Goal: Task Accomplishment & Management: Manage account settings

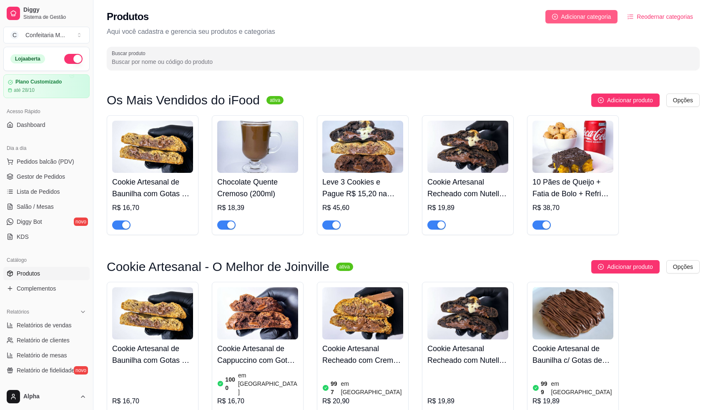
click at [578, 16] on span "Adicionar categoria" at bounding box center [587, 16] width 50 height 9
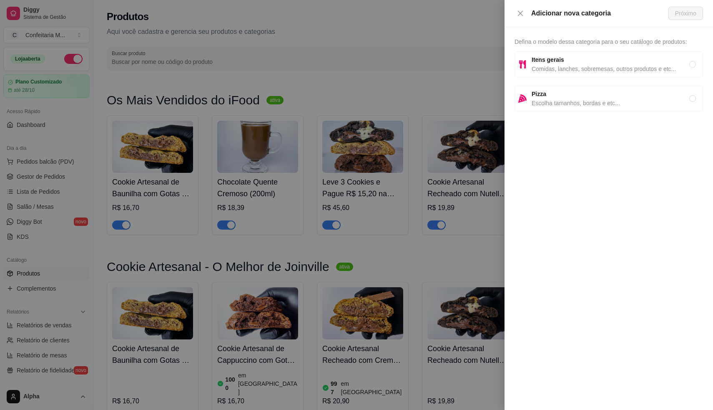
click at [562, 67] on span "Comidas, lanches, sobremesas, outros produtos e etc..." at bounding box center [611, 68] width 158 height 9
radio input "true"
click at [690, 8] on button "Próximo" at bounding box center [686, 13] width 35 height 13
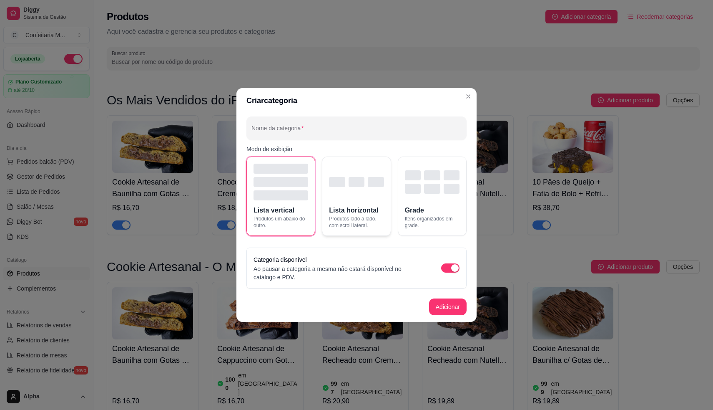
click at [336, 209] on span "Lista horizontal" at bounding box center [353, 210] width 49 height 10
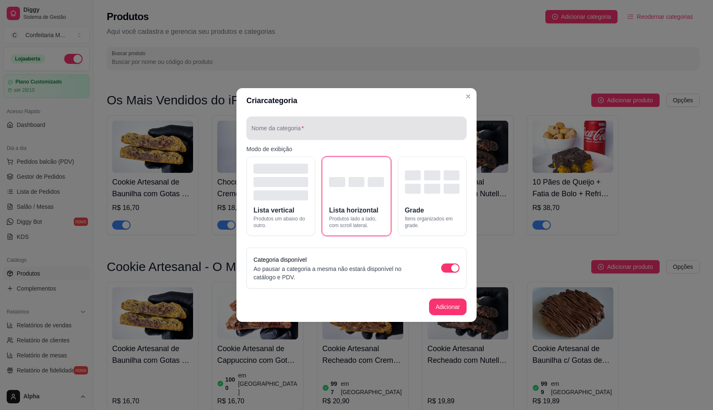
click at [330, 123] on div at bounding box center [357, 128] width 210 height 17
click at [315, 130] on input "Combos promocionais" at bounding box center [357, 131] width 210 height 8
click at [312, 132] on input "Combos promocionais" at bounding box center [357, 131] width 210 height 8
type input "Combos Promocionais"
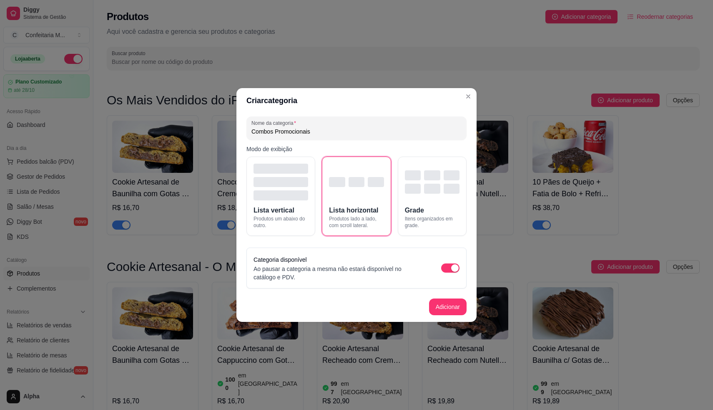
click at [345, 146] on p "Modo de exibição" at bounding box center [357, 149] width 220 height 8
click at [447, 300] on button "Adicionar" at bounding box center [448, 306] width 38 height 17
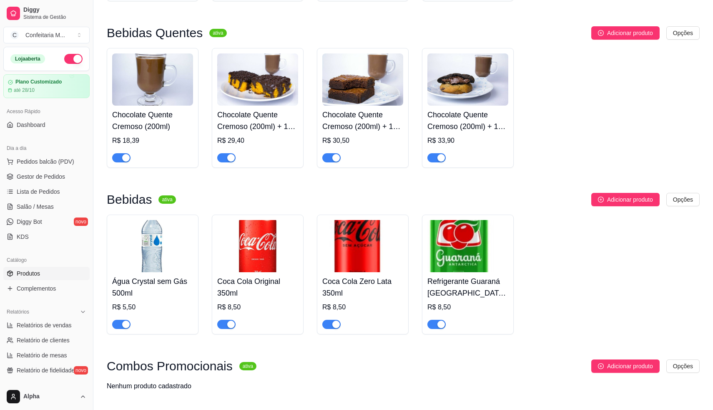
scroll to position [1446, 0]
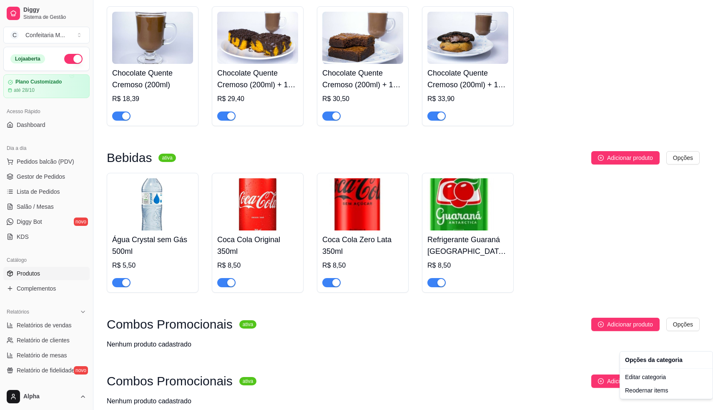
click at [646, 374] on div "Editar categoria" at bounding box center [666, 376] width 89 height 13
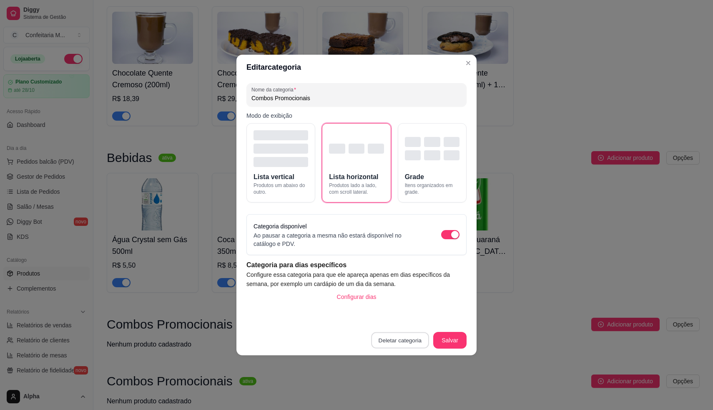
click at [412, 341] on button "Deletar categoria" at bounding box center [401, 340] width 58 height 16
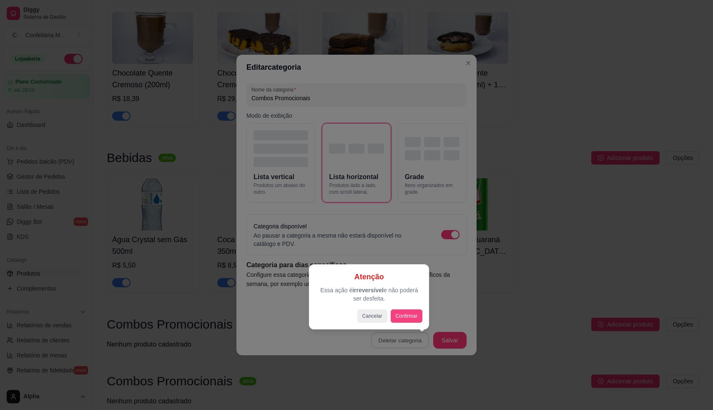
click at [410, 310] on button "Confirmar" at bounding box center [407, 315] width 32 height 13
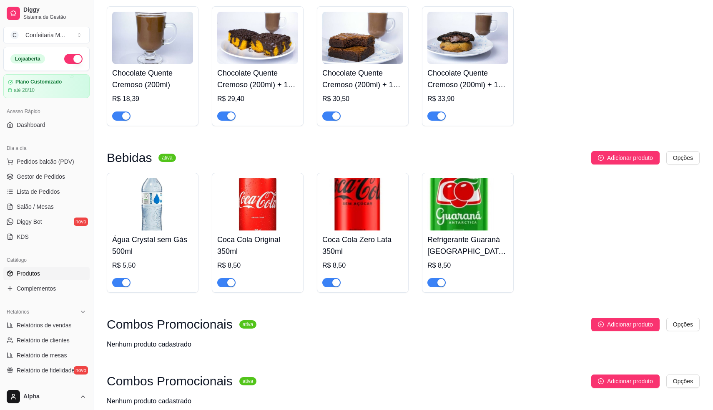
scroll to position [1389, 0]
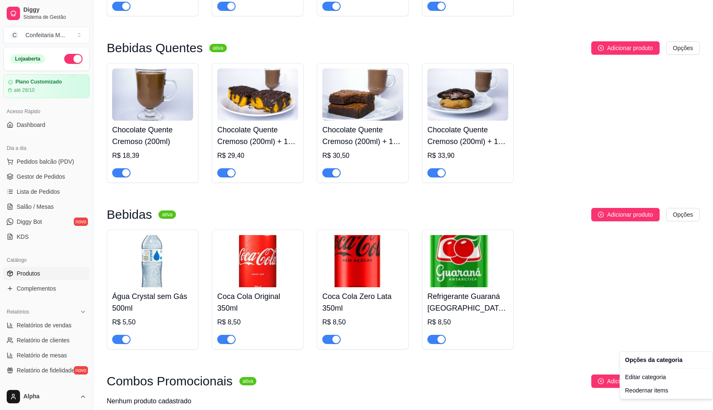
click at [640, 378] on div "Editar categoria" at bounding box center [666, 376] width 89 height 13
click at [645, 385] on div "Reodernar items" at bounding box center [666, 389] width 89 height 13
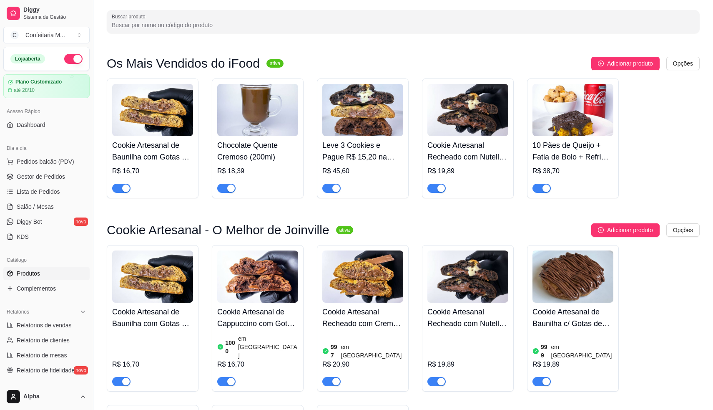
scroll to position [0, 0]
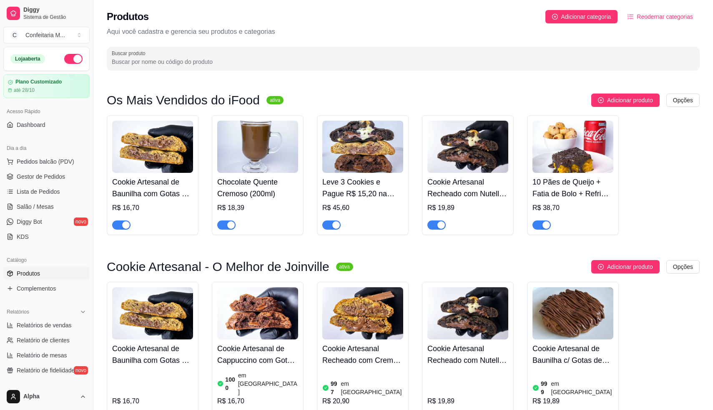
click at [634, 16] on button "Reodernar categorias" at bounding box center [660, 16] width 79 height 13
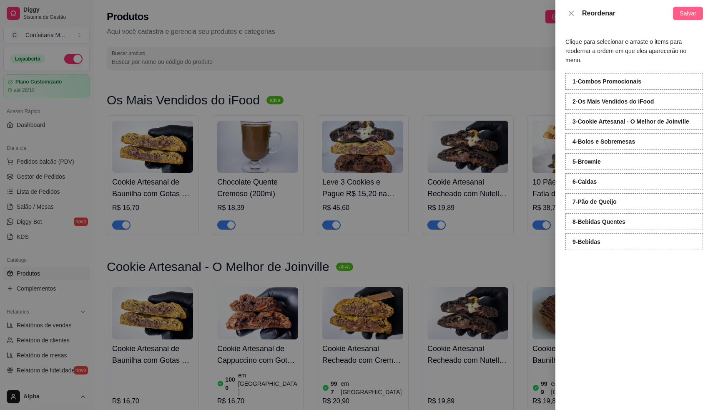
click at [684, 12] on span "Salvar" at bounding box center [688, 13] width 17 height 9
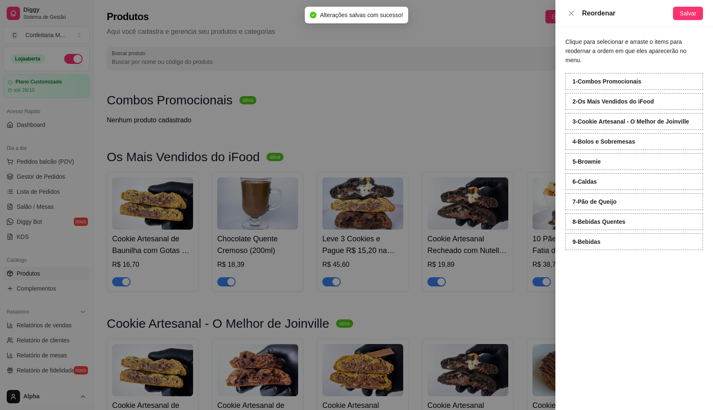
click at [429, 64] on div at bounding box center [356, 205] width 713 height 410
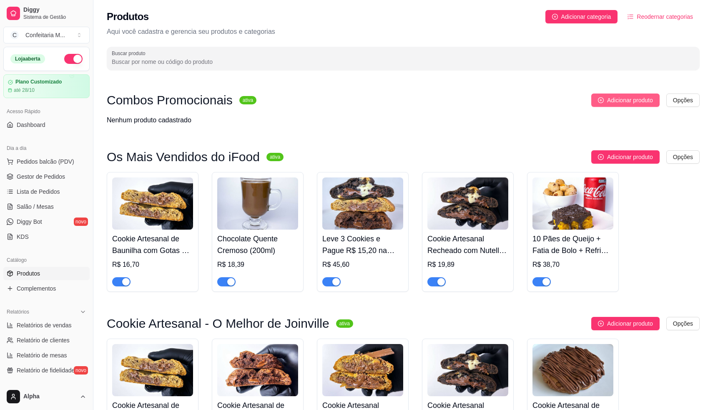
click at [631, 95] on button "Adicionar produto" at bounding box center [626, 99] width 68 height 13
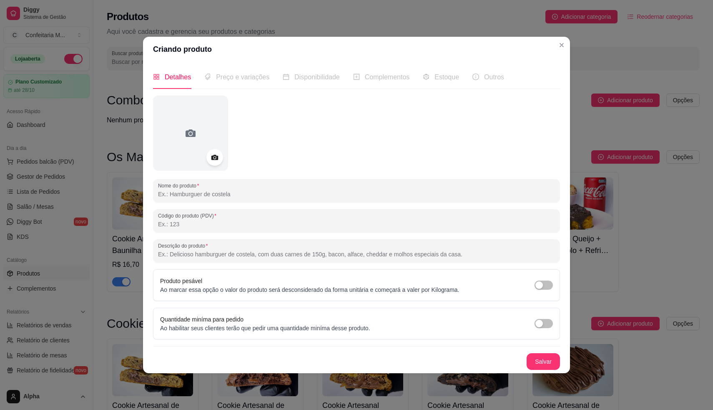
click at [246, 82] on div "Preço e variações" at bounding box center [236, 77] width 65 height 10
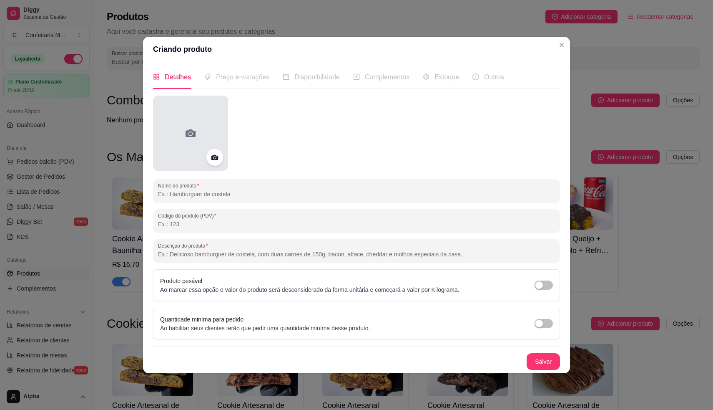
click at [201, 141] on div at bounding box center [190, 133] width 75 height 75
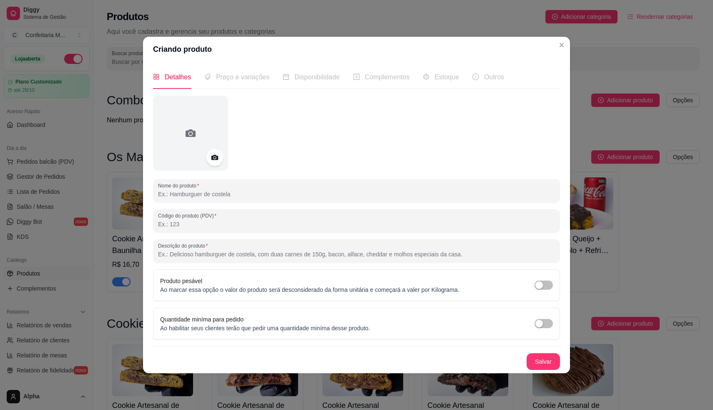
click at [244, 78] on span "Preço e variações" at bounding box center [242, 76] width 53 height 7
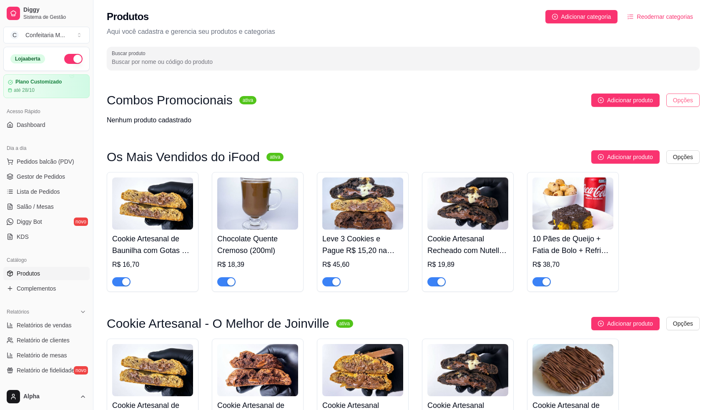
click at [675, 101] on html "Diggy Sistema de Gestão C Confeitaria M ... Loja aberta Plano Customizado até 2…" at bounding box center [356, 205] width 713 height 410
click at [648, 136] on div "Editar categoria" at bounding box center [666, 134] width 89 height 13
click at [638, 103] on span "Adicionar produto" at bounding box center [630, 100] width 46 height 9
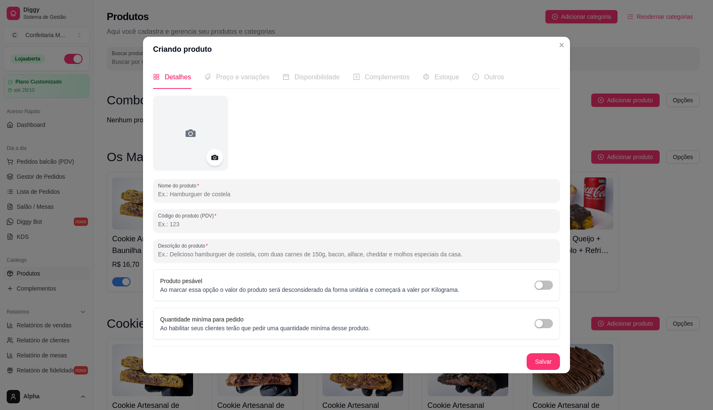
click at [236, 77] on span "Preço e variações" at bounding box center [242, 76] width 53 height 7
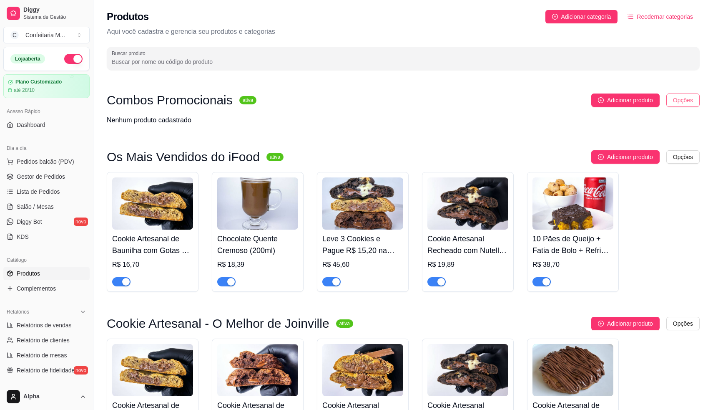
click at [694, 94] on html "Diggy Sistema de Gestão C Confeitaria M ... Loja aberta Plano Customizado até 2…" at bounding box center [356, 205] width 713 height 410
click at [650, 138] on div "Editar categoria" at bounding box center [666, 134] width 89 height 13
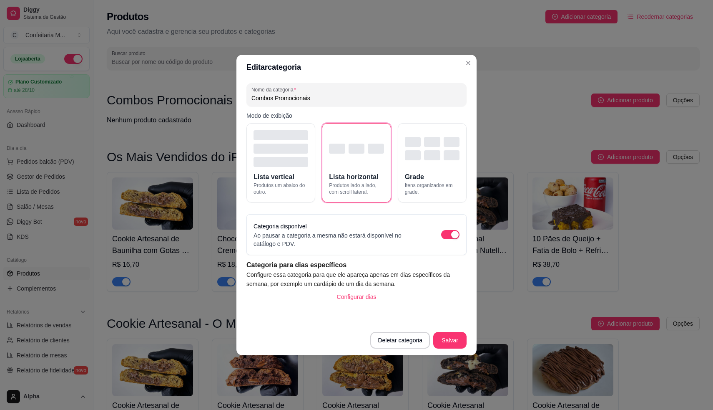
click at [416, 333] on button "Deletar categoria" at bounding box center [400, 340] width 60 height 17
click at [395, 316] on button "Confirmar" at bounding box center [405, 316] width 30 height 13
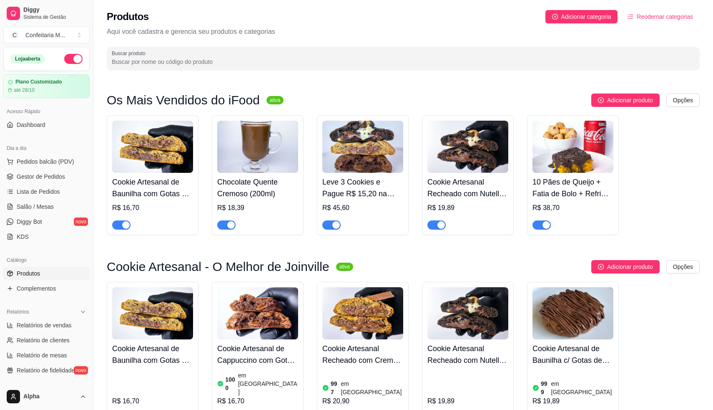
click at [587, 25] on div "Produtos Adicionar categoria Reodernar categorias Aqui você cadastra e gerencia…" at bounding box center [403, 37] width 620 height 75
click at [585, 22] on button "Adicionar categoria" at bounding box center [582, 16] width 73 height 13
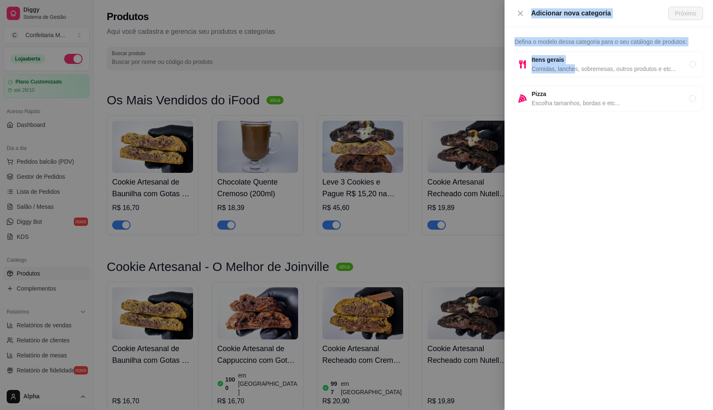
drag, startPoint x: 575, startPoint y: 70, endPoint x: 445, endPoint y: 77, distance: 130.8
click at [445, 77] on div "Adicionar nova categoria Próximo Defina o modelo dessa categoria para o seu cat…" at bounding box center [356, 205] width 713 height 410
click at [445, 77] on div at bounding box center [356, 205] width 713 height 410
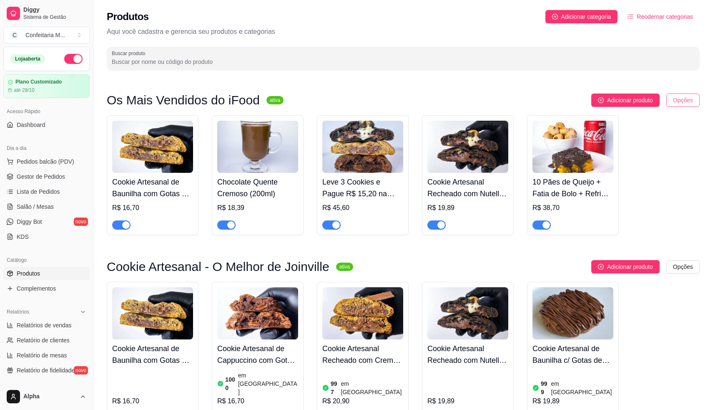
click at [680, 96] on html "Diggy Sistema de Gestão C Confeitaria M ... Loja aberta Plano Customizado até 2…" at bounding box center [356, 205] width 713 height 410
click at [652, 137] on div "Editar categoria" at bounding box center [666, 134] width 89 height 13
click at [363, 140] on img at bounding box center [362, 147] width 81 height 52
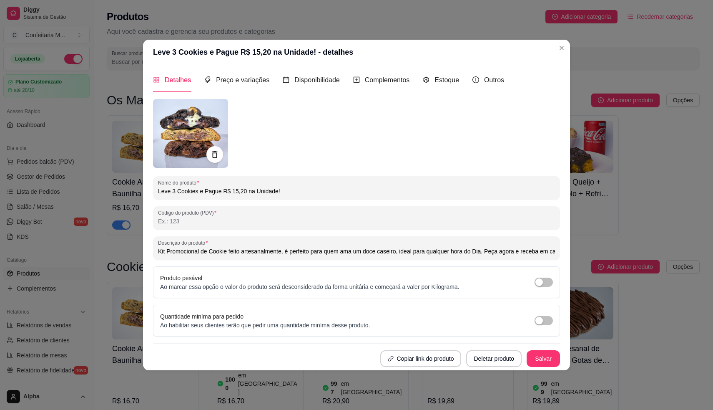
click at [179, 117] on img at bounding box center [190, 133] width 75 height 69
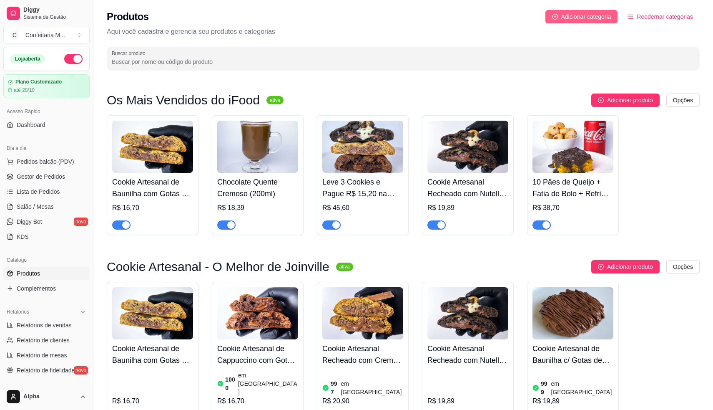
click at [575, 16] on span "Adicionar categoria" at bounding box center [587, 16] width 50 height 9
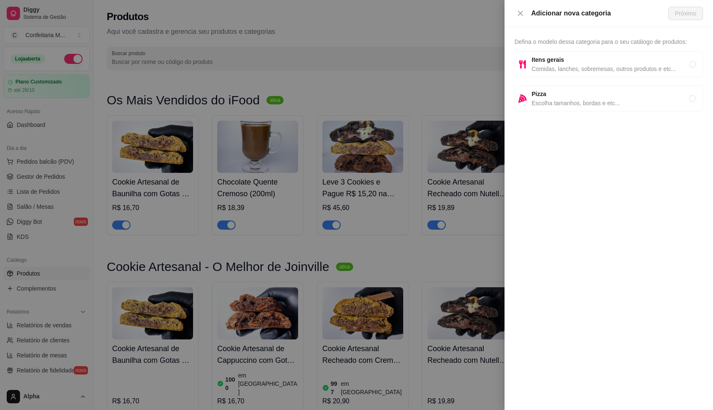
click at [560, 69] on span "Comidas, lanches, sobremesas, outros produtos e etc..." at bounding box center [611, 68] width 158 height 9
radio input "true"
click at [680, 16] on span "Próximo" at bounding box center [685, 13] width 21 height 9
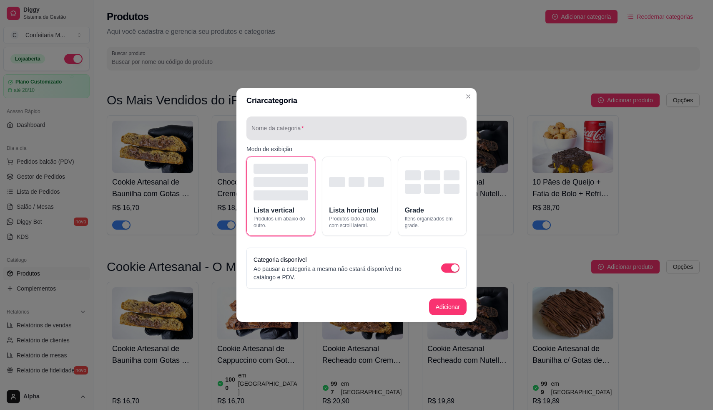
click at [355, 130] on input "Nome da categoria" at bounding box center [357, 131] width 210 height 8
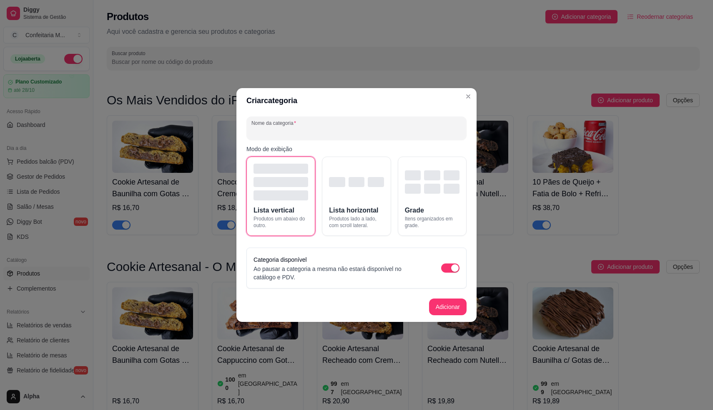
paste input "Mais Sabor, Menos Preço"
type input "Mais Sabor, Menos Preço"
click at [363, 222] on span "Produtos lado a lado, com scroll lateral." at bounding box center [356, 221] width 55 height 13
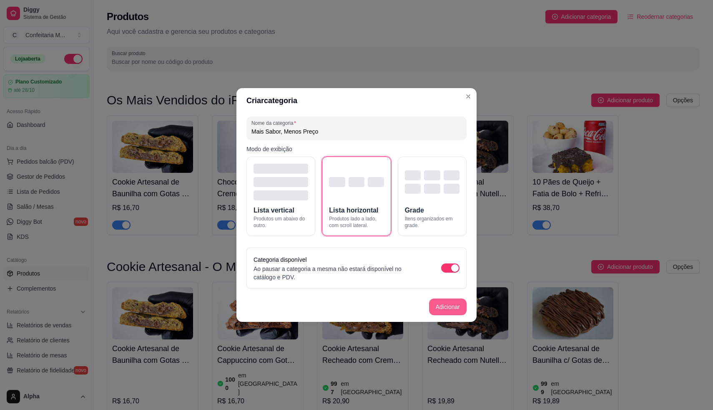
click at [457, 305] on button "Adicionar" at bounding box center [448, 306] width 38 height 17
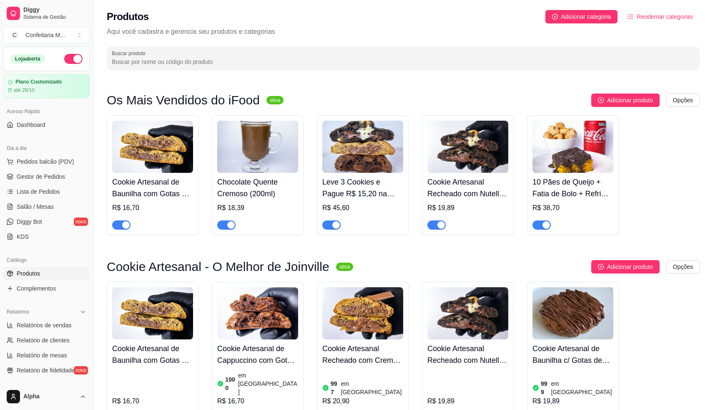
click at [641, 20] on span "Reodernar categorias" at bounding box center [665, 16] width 56 height 9
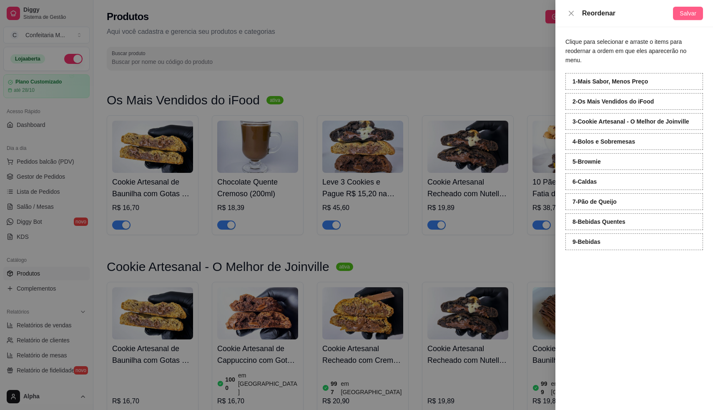
click at [683, 17] on span "Salvar" at bounding box center [688, 13] width 17 height 9
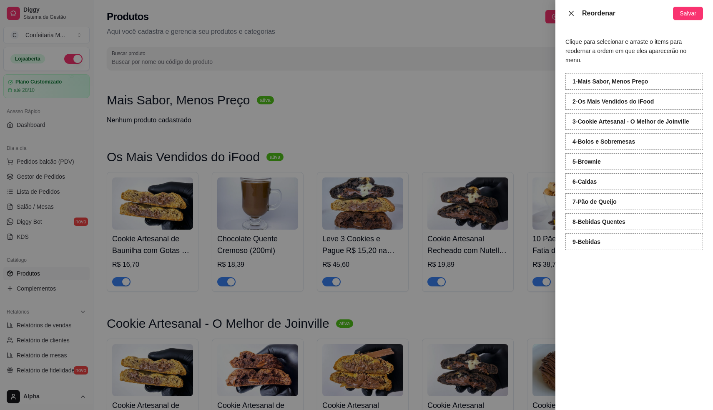
click at [567, 14] on button "Close" at bounding box center [572, 14] width 12 height 8
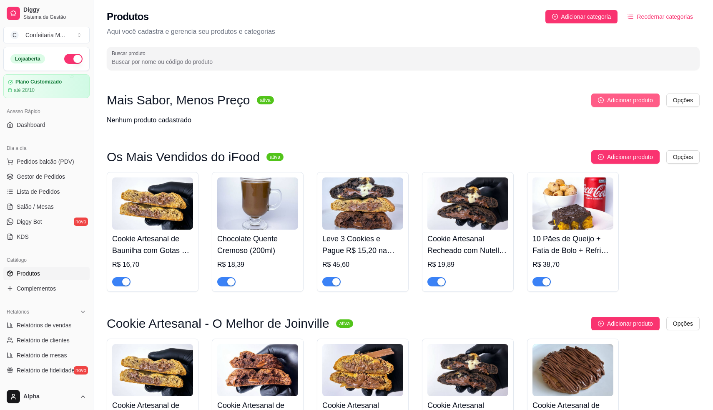
click at [615, 101] on span "Adicionar produto" at bounding box center [630, 100] width 46 height 9
click at [342, 222] on img at bounding box center [362, 203] width 81 height 52
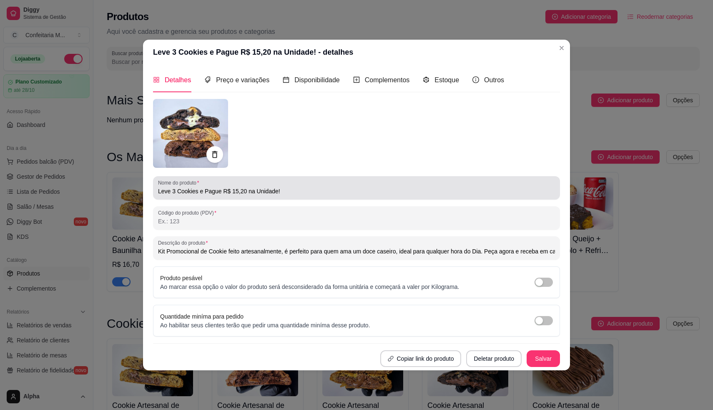
click at [271, 191] on input "Leve 3 Cookies e Pague R$ 15,20 na Unidade!" at bounding box center [356, 191] width 397 height 8
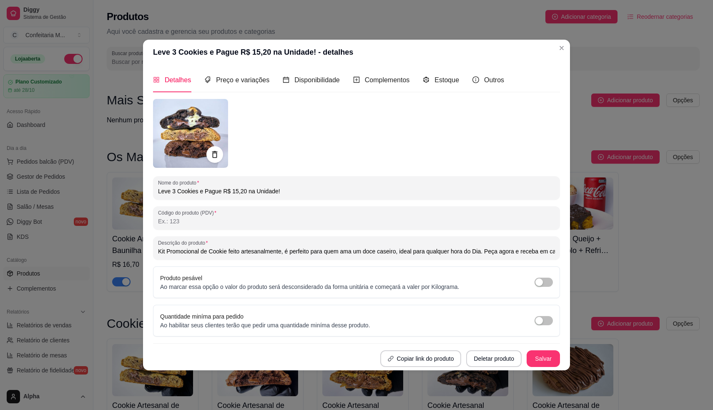
click at [271, 191] on input "Leve 3 Cookies e Pague R$ 15,20 na Unidade!" at bounding box center [356, 191] width 397 height 8
click at [246, 80] on span "Preço e variações" at bounding box center [242, 79] width 53 height 7
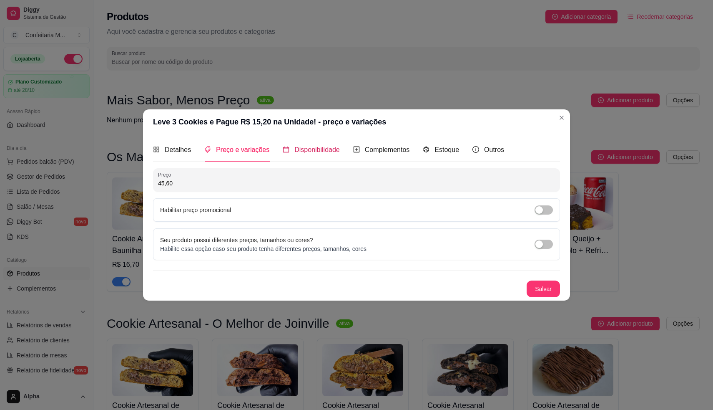
click at [310, 151] on span "Disponibilidade" at bounding box center [317, 149] width 45 height 7
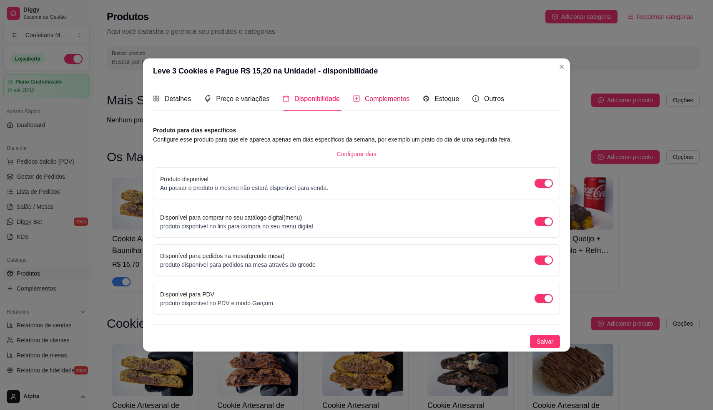
click at [383, 93] on div "Complementos" at bounding box center [381, 98] width 57 height 10
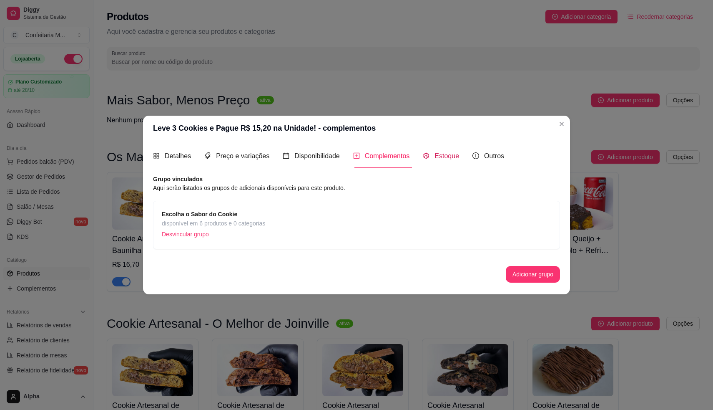
click at [453, 155] on span "Estoque" at bounding box center [447, 155] width 25 height 7
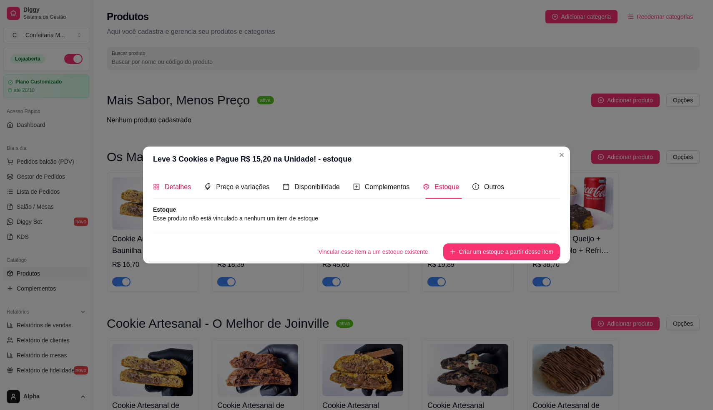
click at [190, 188] on span "Detalhes" at bounding box center [178, 186] width 26 height 7
type input "Kit Promocional de Cookie feito artesanalmente, é perfeito para quem ama um doc…"
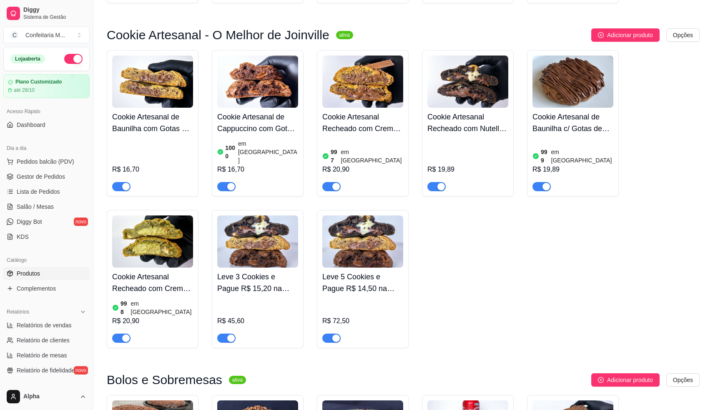
scroll to position [291, 0]
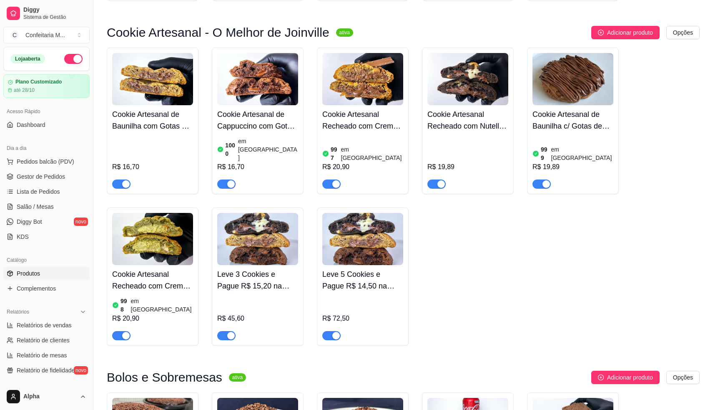
click at [383, 213] on img at bounding box center [362, 239] width 81 height 52
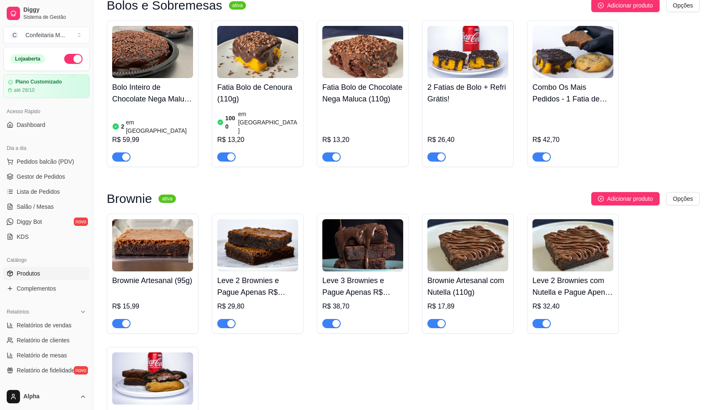
scroll to position [660, 0]
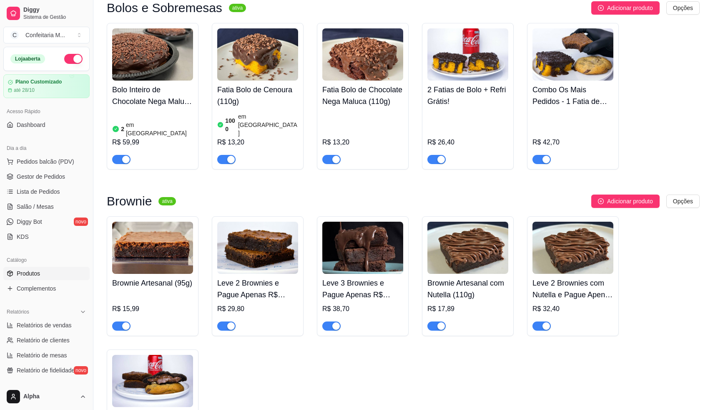
click at [562, 277] on h4 "Leve 2 Brownies com Nutella e Pague Apenas R$ 16,20 na Unidade!" at bounding box center [573, 288] width 81 height 23
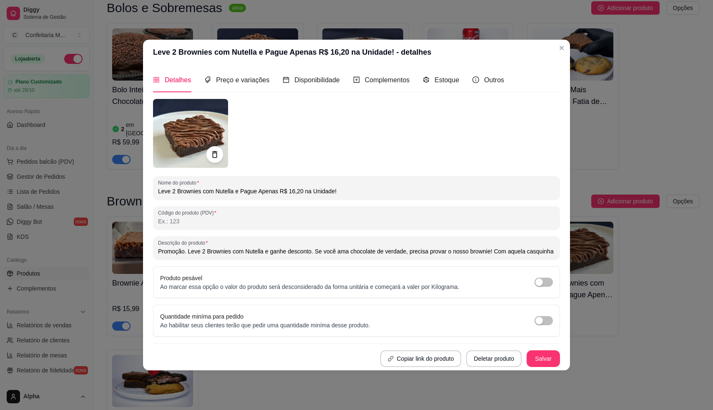
type input "Promoção. Leve 2 Brownies com Nutella e ganhe desconto. Se você ama chocolate d…"
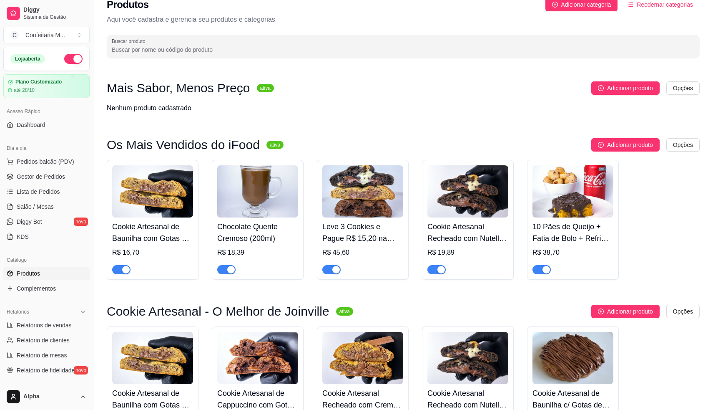
scroll to position [0, 0]
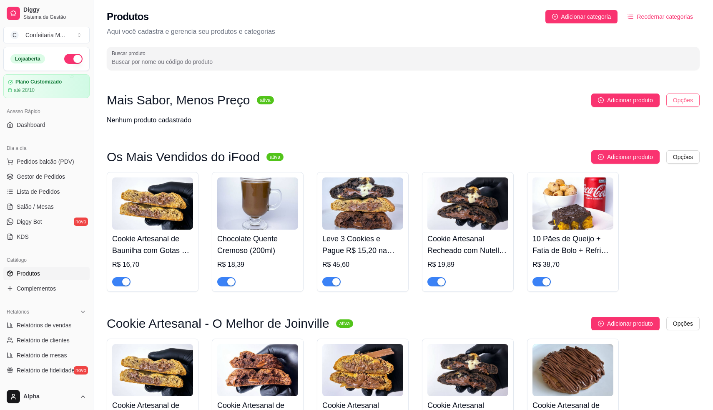
click at [687, 101] on html "Diggy Sistema de Gestão C Confeitaria M ... Loja aberta Plano Customizado até 2…" at bounding box center [356, 205] width 713 height 410
click at [685, 102] on html "Diggy Sistema de Gestão C Confeitaria M ... Loja aberta Plano Customizado até 2…" at bounding box center [356, 205] width 713 height 410
click at [640, 101] on span "Adicionar produto" at bounding box center [630, 100] width 46 height 9
drag, startPoint x: 562, startPoint y: 43, endPoint x: 697, endPoint y: 102, distance: 148.1
click at [698, 102] on html "Diggy Sistema de Gestão C Confeitaria M ... Loja aberta Plano Customizado até 2…" at bounding box center [356, 205] width 713 height 410
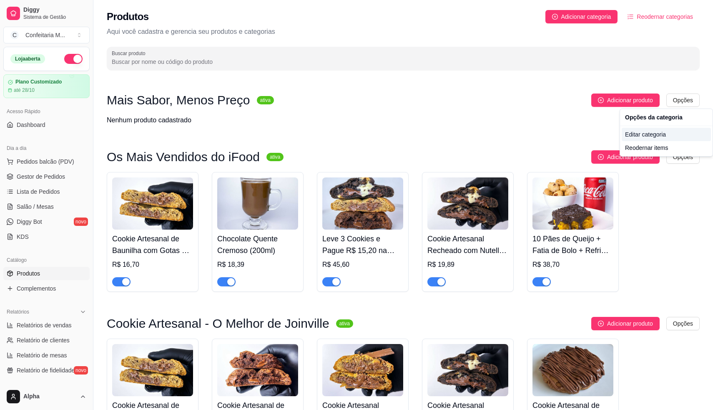
click at [648, 131] on div "Editar categoria" at bounding box center [666, 134] width 89 height 13
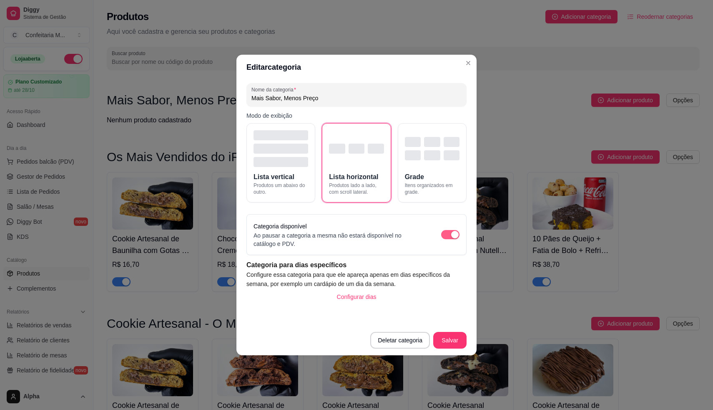
click at [444, 237] on span "button" at bounding box center [450, 234] width 18 height 9
click at [453, 336] on button "Salvar" at bounding box center [449, 340] width 33 height 17
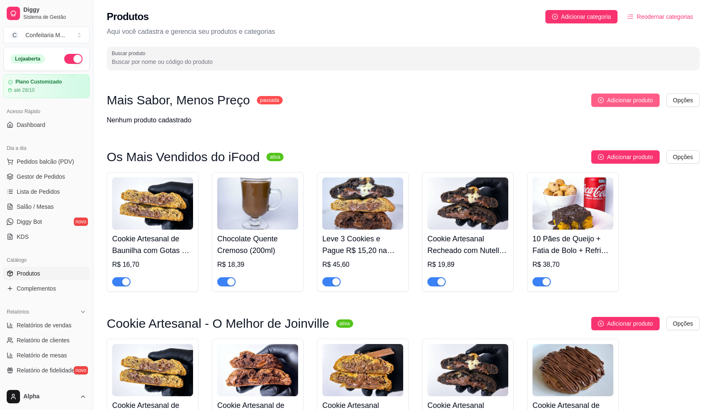
click at [613, 104] on span "Adicionar produto" at bounding box center [630, 100] width 46 height 9
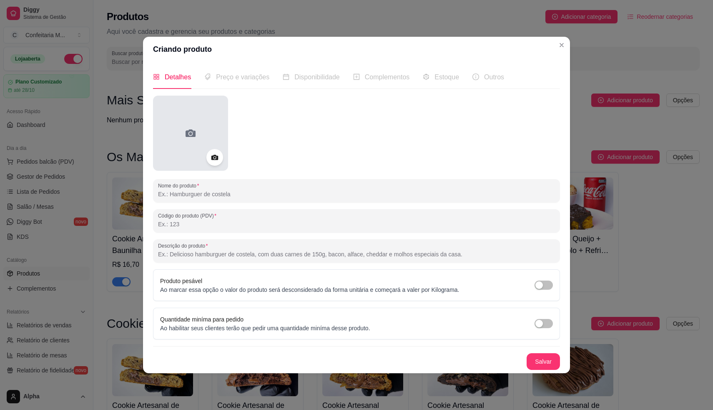
click at [189, 133] on circle at bounding box center [190, 133] width 3 height 3
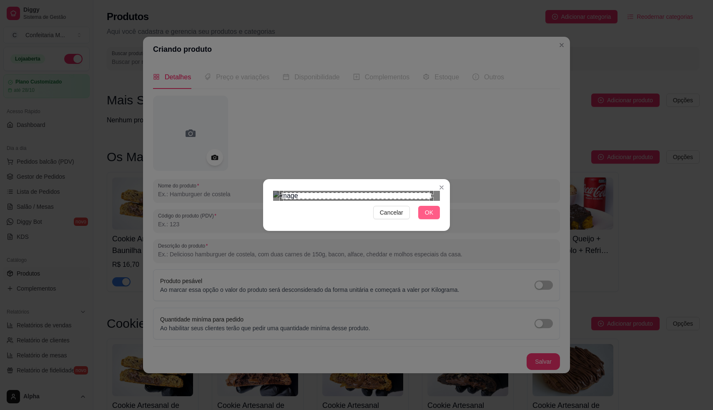
click at [430, 217] on span "OK" at bounding box center [429, 212] width 8 height 9
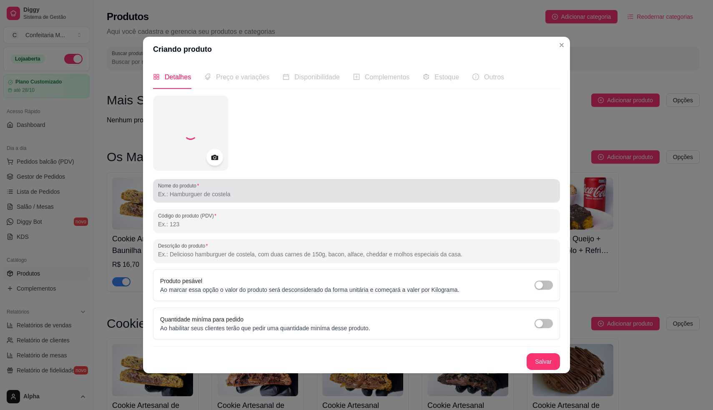
click at [380, 195] on input "Nome do produto" at bounding box center [356, 194] width 397 height 8
